Goal: Transaction & Acquisition: Register for event/course

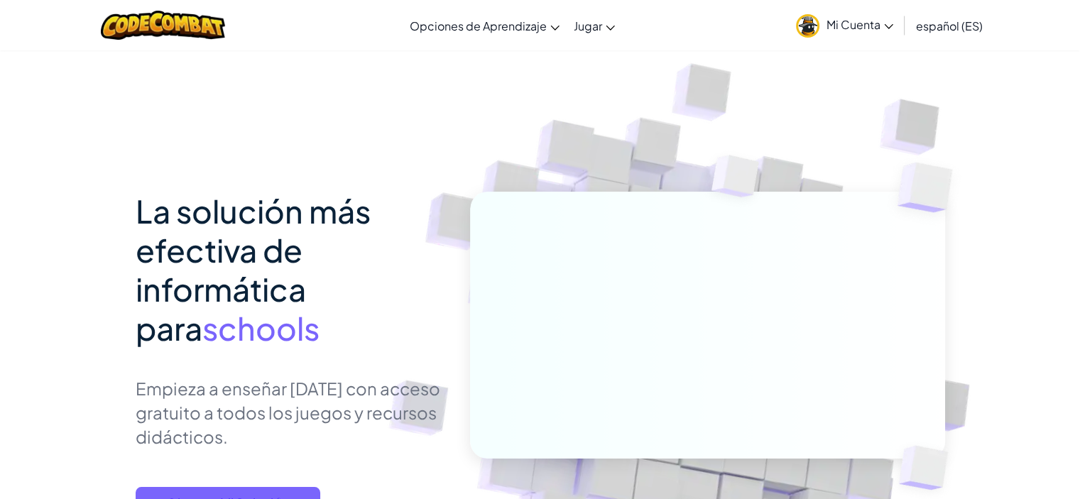
click at [882, 28] on span "Mi Cuenta" at bounding box center [860, 24] width 67 height 15
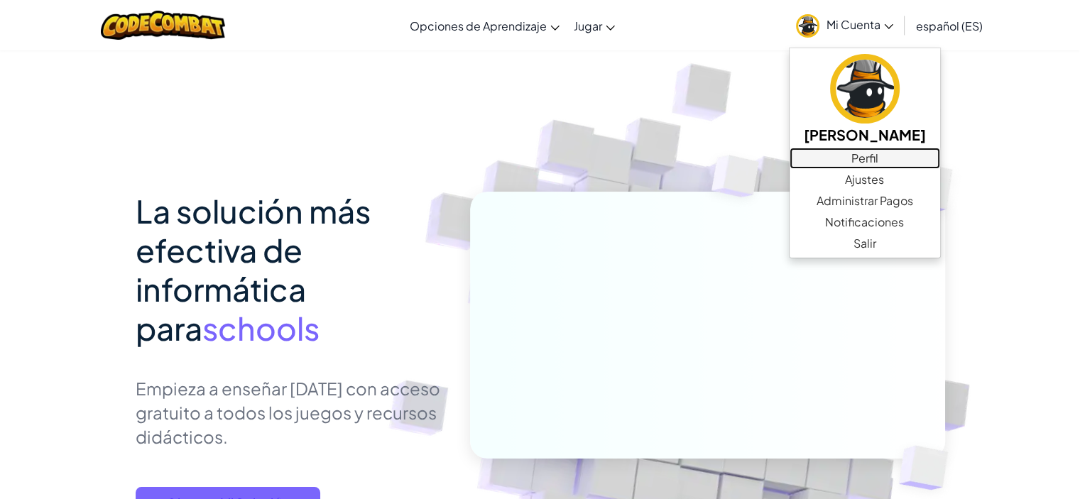
click at [861, 161] on link "Perfil" at bounding box center [865, 158] width 151 height 21
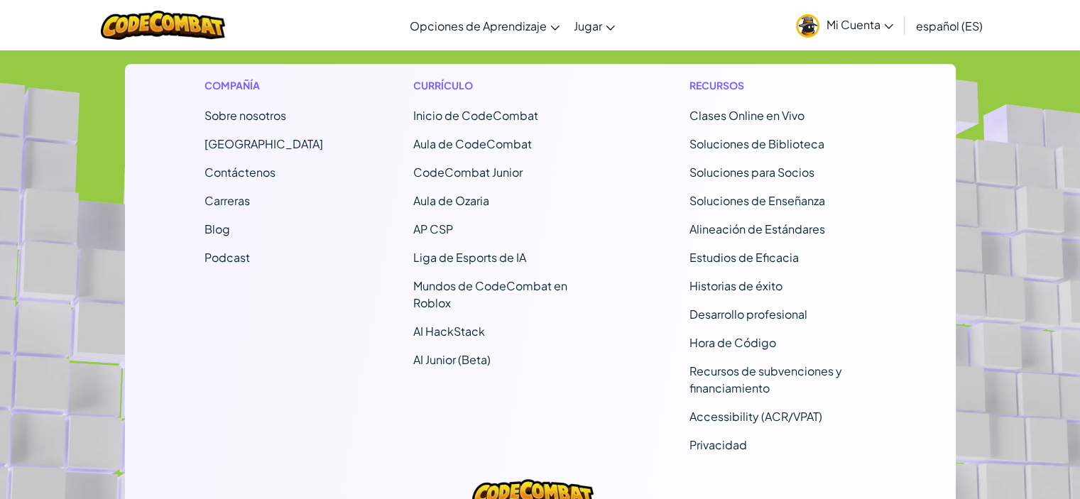
scroll to position [1087, 0]
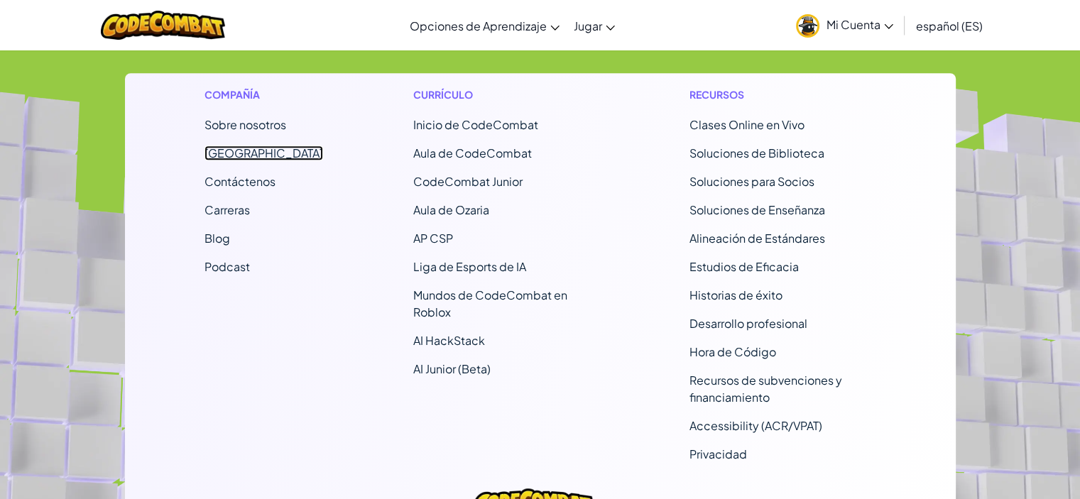
click at [266, 158] on link "[GEOGRAPHIC_DATA]" at bounding box center [264, 153] width 119 height 15
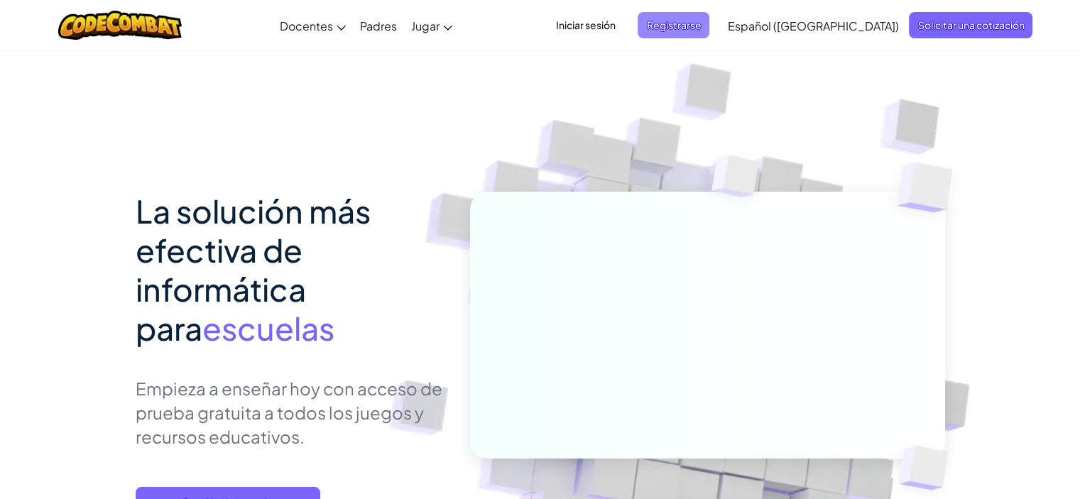
click at [710, 32] on span "Registrarse" at bounding box center [674, 25] width 72 height 26
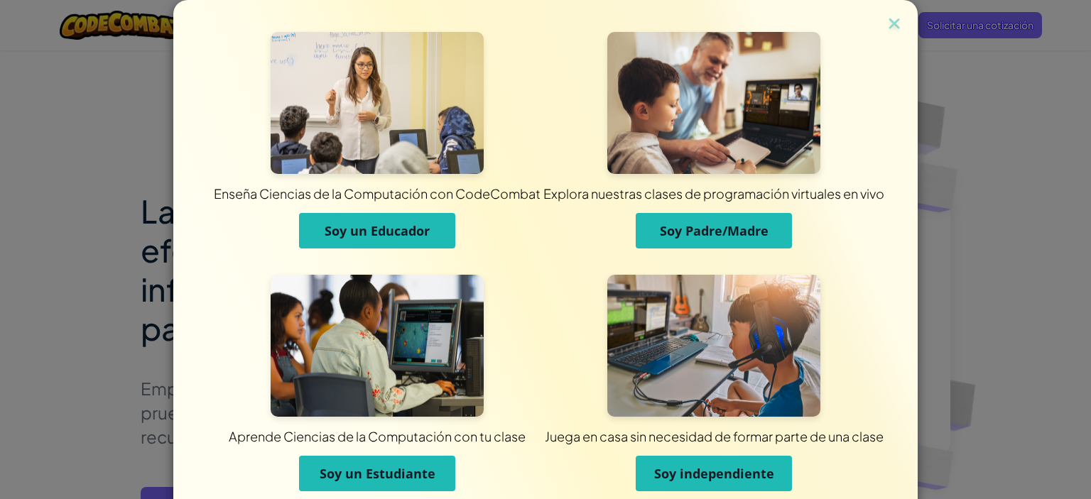
click at [364, 219] on button "Soy un Educador" at bounding box center [377, 231] width 156 height 36
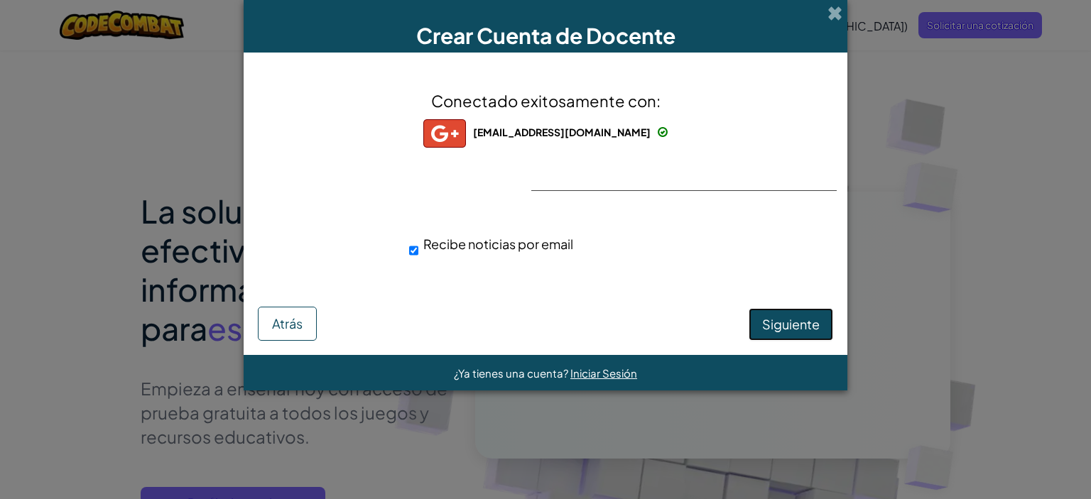
click at [789, 332] on button "Siguiente" at bounding box center [791, 324] width 85 height 33
select select "[GEOGRAPHIC_DATA]"
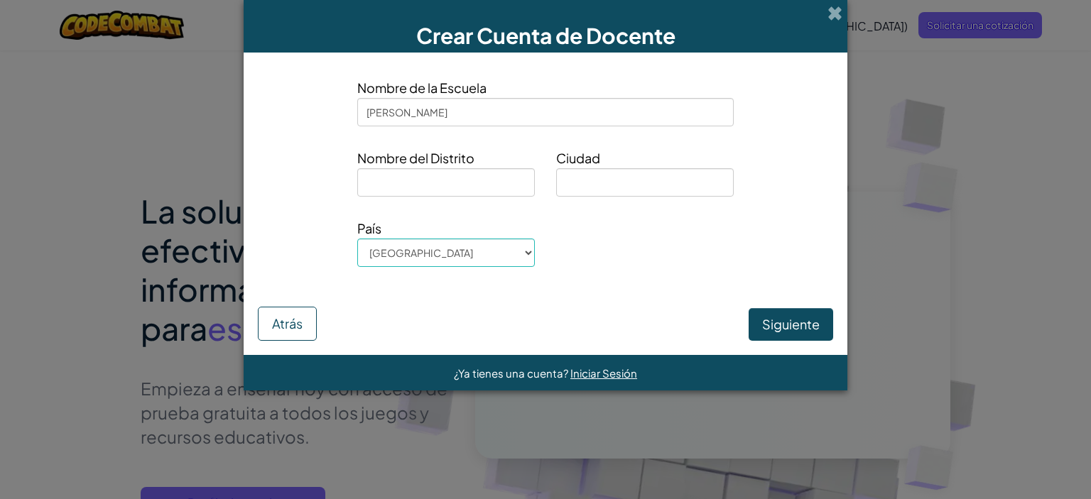
type input "[PERSON_NAME]"
type input "[GEOGRAPHIC_DATA]"
type input "O"
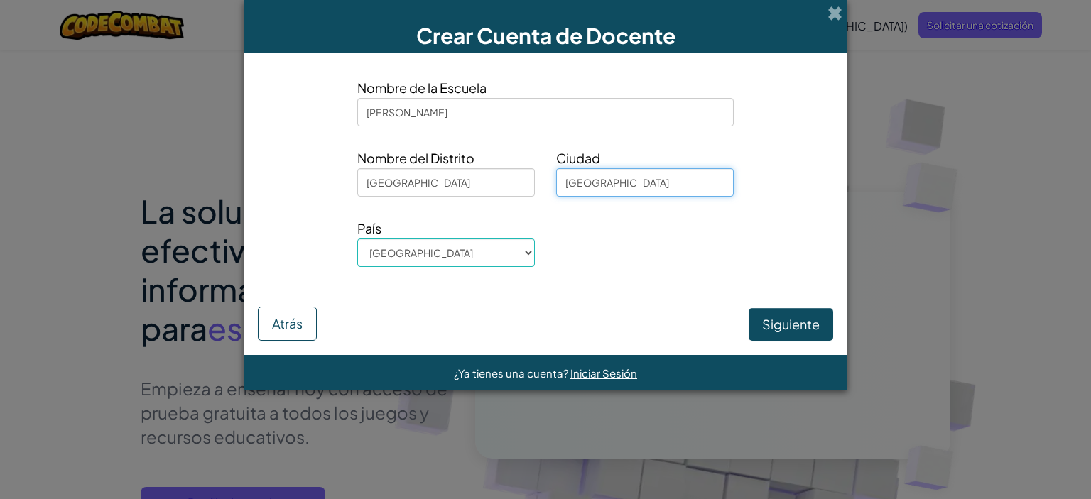
type input "[GEOGRAPHIC_DATA]"
select select "[GEOGRAPHIC_DATA], Plurinational State of"
click at [785, 329] on button "Siguiente" at bounding box center [791, 324] width 85 height 33
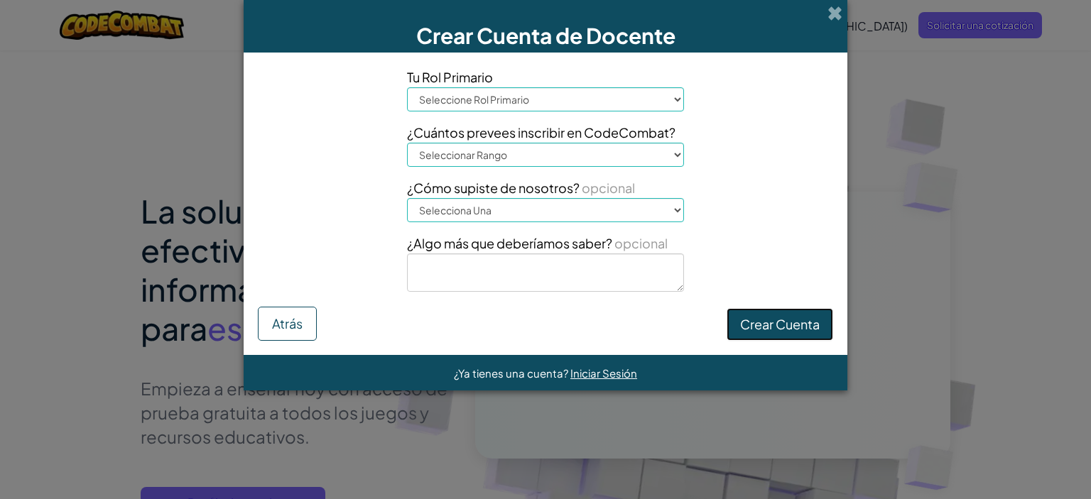
click at [785, 329] on button "Crear Cuenta" at bounding box center [780, 324] width 107 height 33
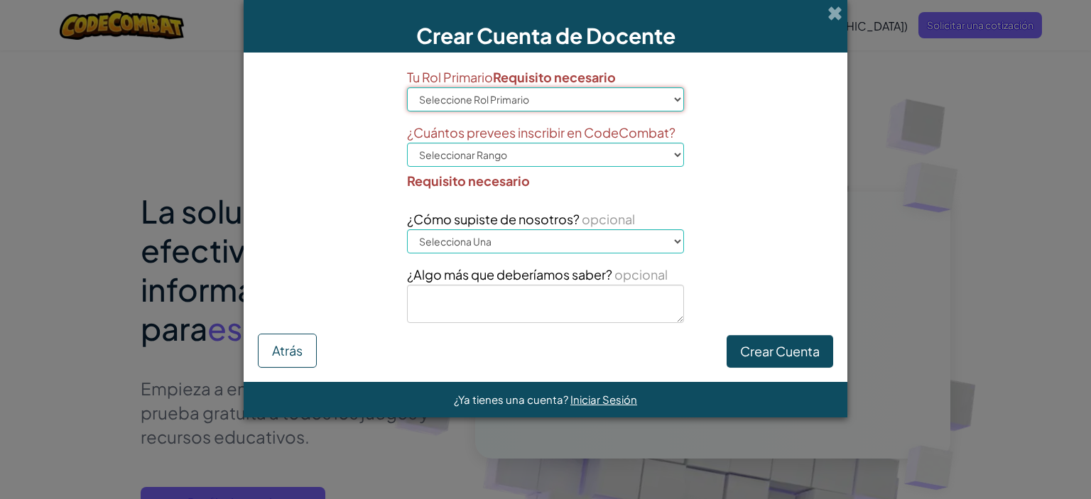
click at [598, 104] on select "Seleccione [PERSON_NAME] Director Padre Coordinador de tecnología Docente Tutor…" at bounding box center [545, 99] width 277 height 24
select select "Teacher"
click at [407, 87] on select "Seleccione [PERSON_NAME] Director Padre Coordinador de tecnología Docente Tutor…" at bounding box center [545, 99] width 277 height 24
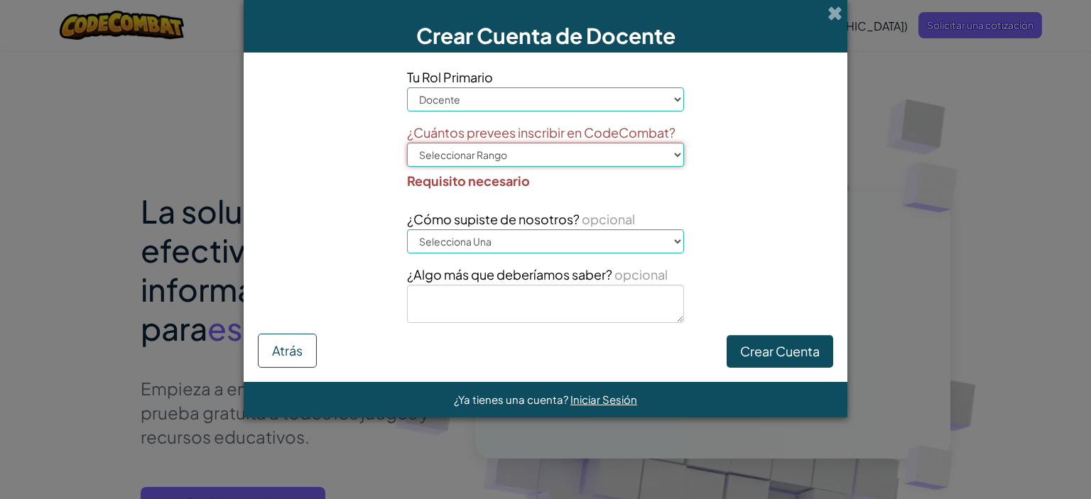
click at [547, 158] on select "Seleccionar Rango 1-10 11-50 [PHONE_NUMBER] [PHONE_NUMBER] 1000+" at bounding box center [545, 155] width 277 height 24
select select "51-100"
click at [407, 143] on select "Seleccionar Rango 1-10 11-50 [PHONE_NUMBER] [PHONE_NUMBER] 1000+" at bounding box center [545, 155] width 277 height 24
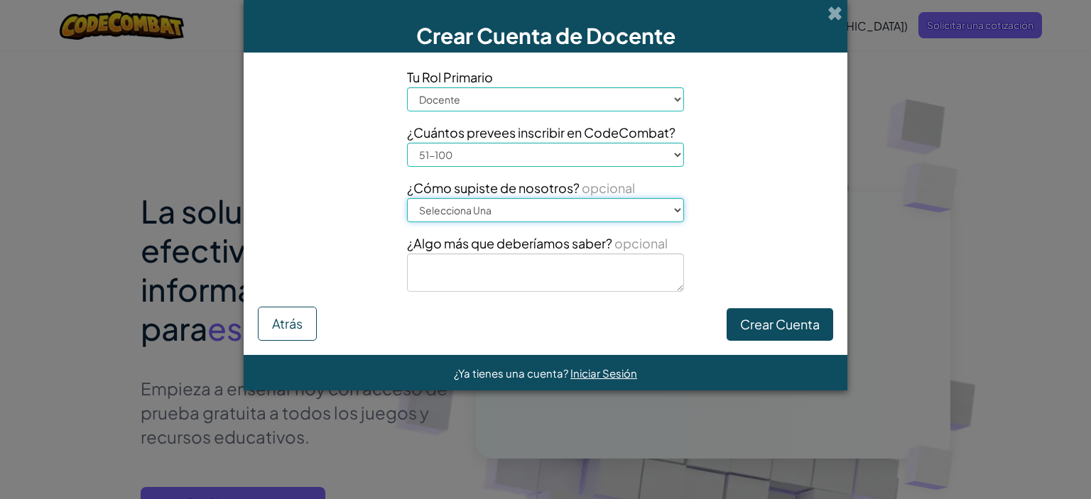
click at [544, 218] on select "Selecciona Una Conferencia (p. ej. ISTE) [DOMAIN_NAME][URL] of Code Un Docente …" at bounding box center [545, 210] width 277 height 24
select select "A teacher"
click at [407, 198] on select "Selecciona Una Conferencia (p. ej. ISTE) [DOMAIN_NAME][URL] of Code Un Docente …" at bounding box center [545, 210] width 277 height 24
click at [760, 327] on button "Crear Cuenta" at bounding box center [780, 324] width 107 height 33
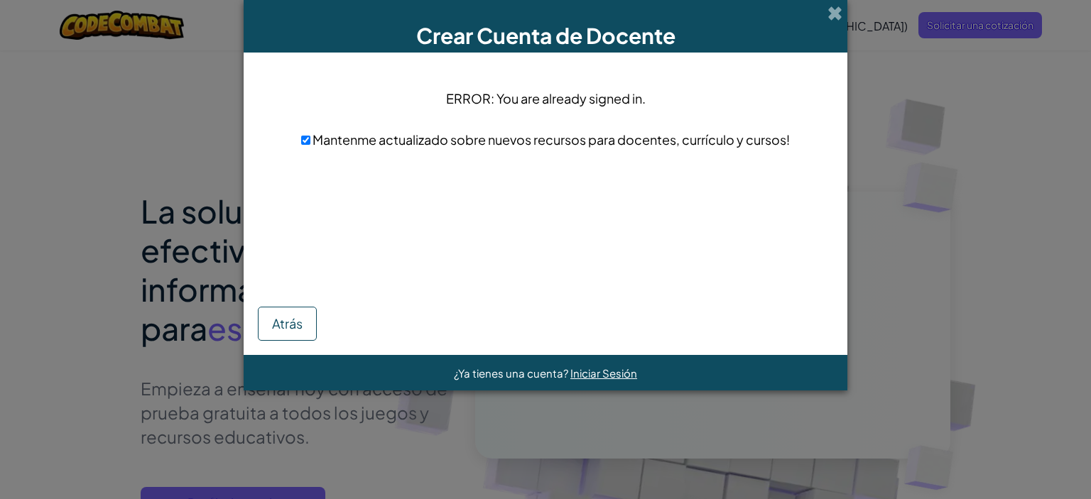
click at [614, 219] on div "Atrás" at bounding box center [545, 256] width 575 height 170
click at [405, 141] on span "Mantenme actualizado sobre nuevos recursos para docentes, currículo y cursos!" at bounding box center [549, 139] width 479 height 16
click at [832, 6] on span at bounding box center [834, 13] width 15 height 15
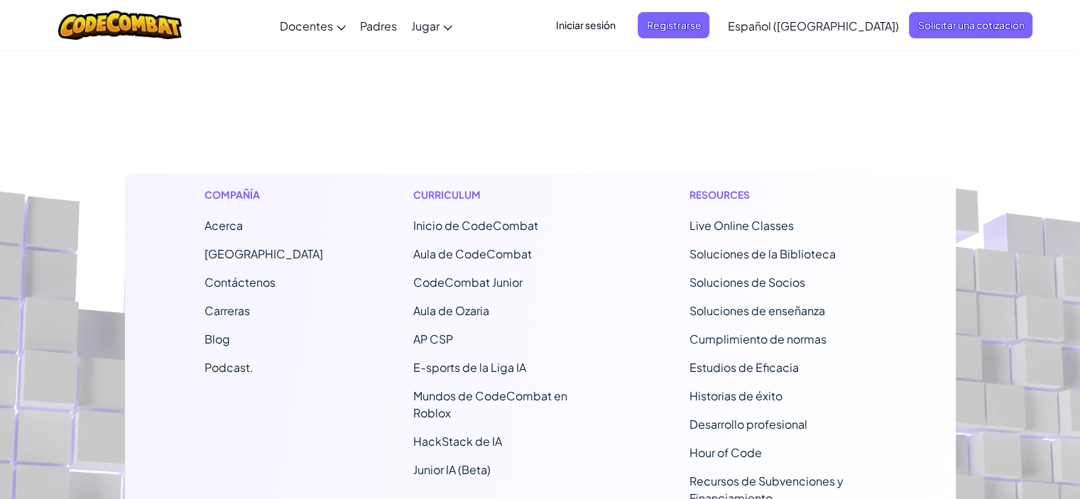
scroll to position [13544, 0]
